Goal: Information Seeking & Learning: Learn about a topic

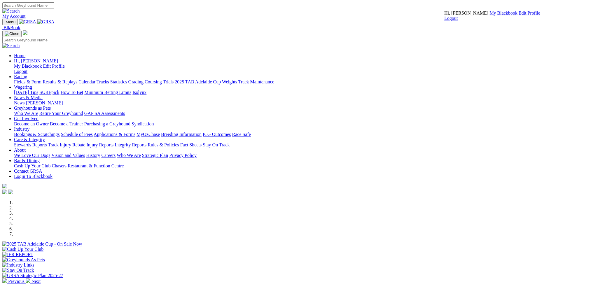
click at [489, 15] on link "My Blackbook" at bounding box center [503, 12] width 28 height 5
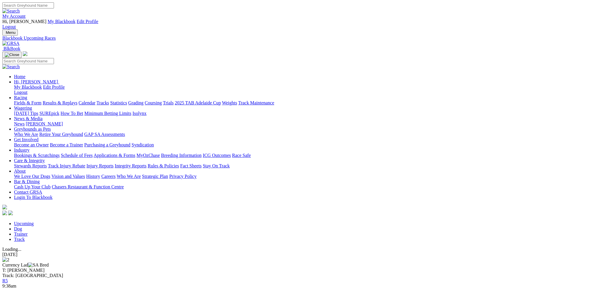
click at [41, 100] on link "Fields & Form" at bounding box center [27, 102] width 27 height 5
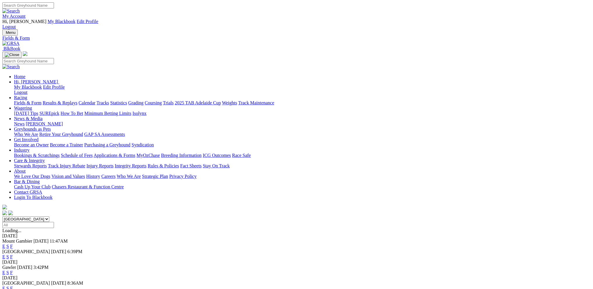
click at [13, 254] on link "F" at bounding box center [11, 256] width 3 height 5
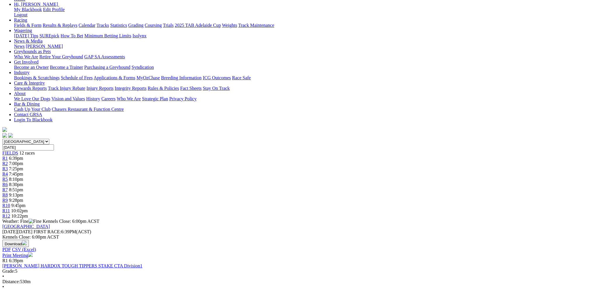
scroll to position [87, 0]
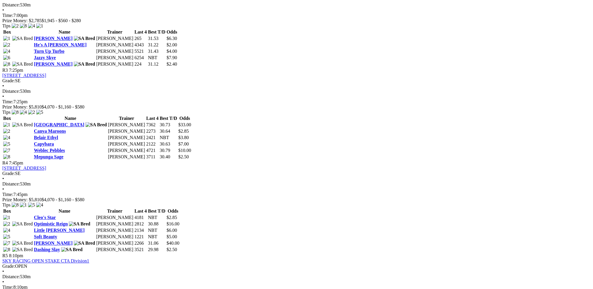
scroll to position [408, 0]
